Goal: Find contact information: Obtain details needed to contact an individual or organization

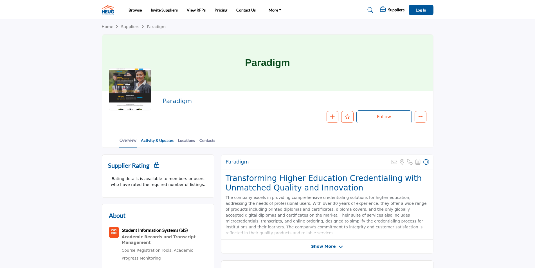
click at [151, 139] on link "Activity & Updates" at bounding box center [157, 143] width 33 height 10
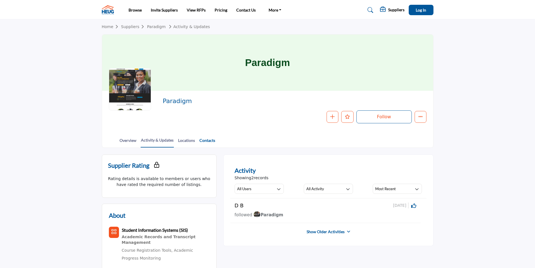
click at [206, 140] on link "Contacts" at bounding box center [207, 143] width 16 height 10
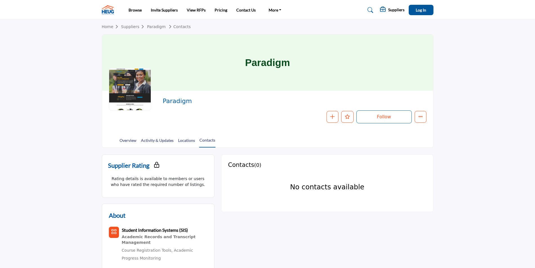
click at [106, 7] on img at bounding box center [109, 9] width 15 height 9
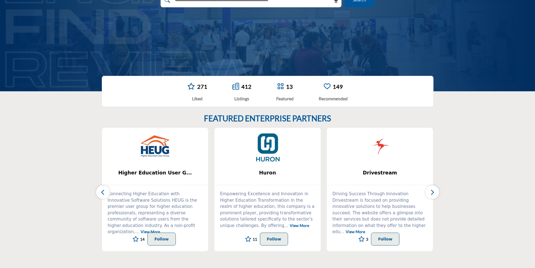
scroll to position [113, 0]
